Goal: Navigation & Orientation: Find specific page/section

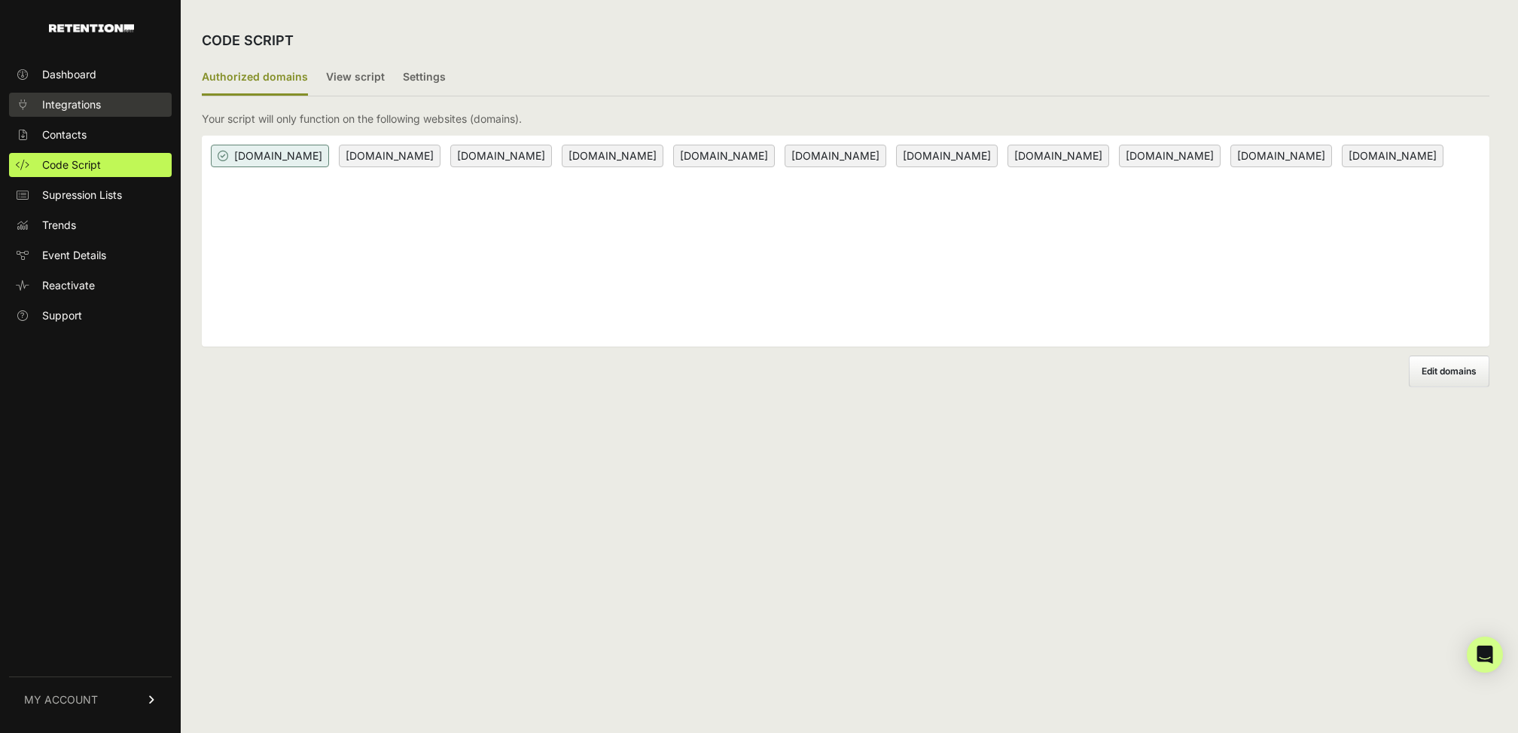
click at [74, 110] on span "Integrations" at bounding box center [71, 104] width 59 height 15
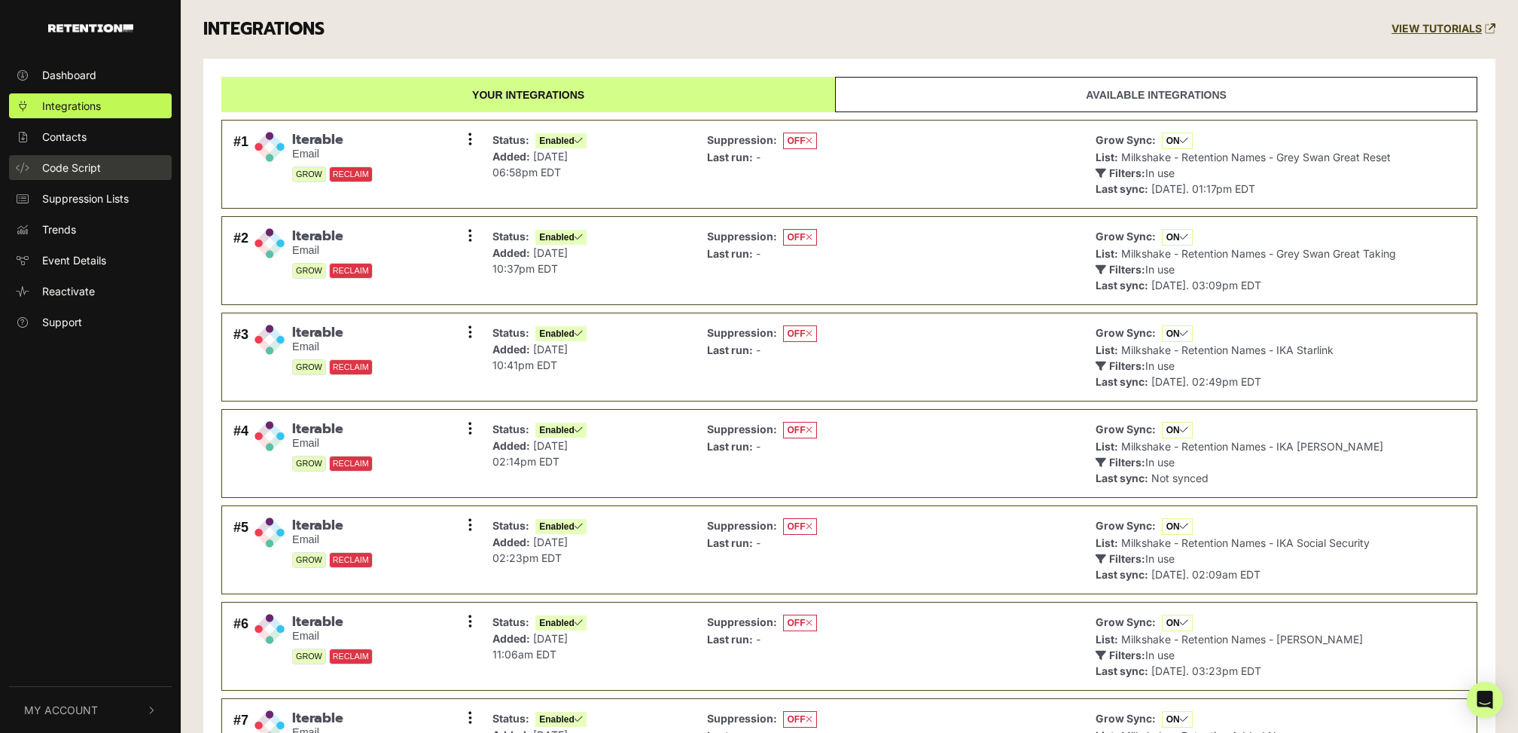
click at [87, 158] on link "Code Script" at bounding box center [90, 167] width 163 height 25
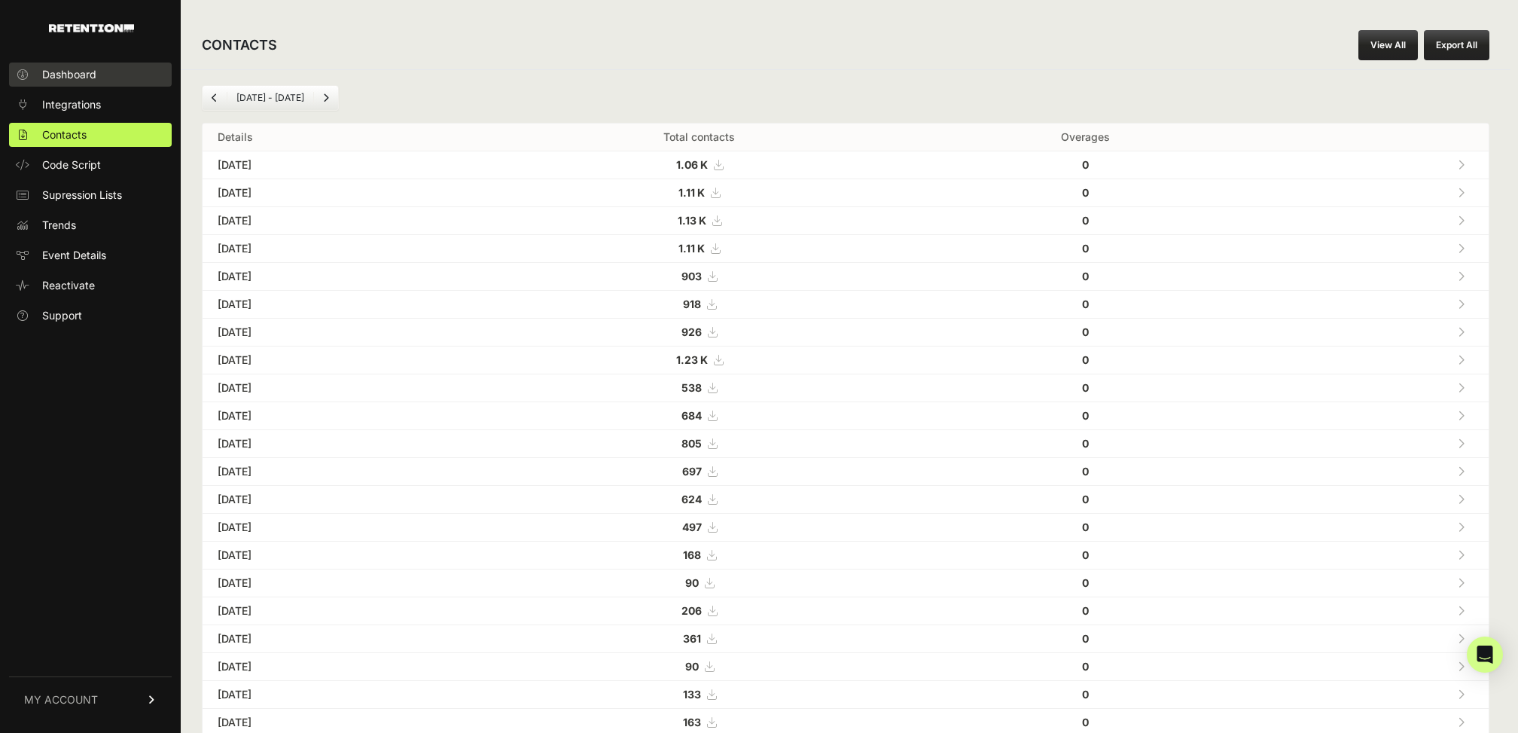
click at [89, 67] on span "Dashboard" at bounding box center [69, 74] width 54 height 15
